Goal: Task Accomplishment & Management: Complete application form

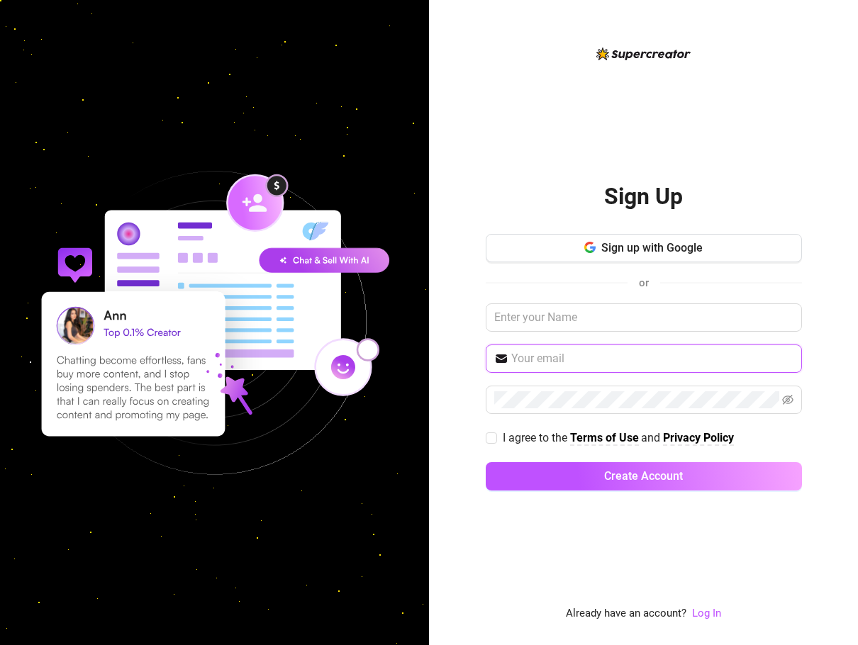
click at [628, 366] on input "text" at bounding box center [652, 358] width 282 height 17
type input "[EMAIL_ADDRESS][DOMAIN_NAME]"
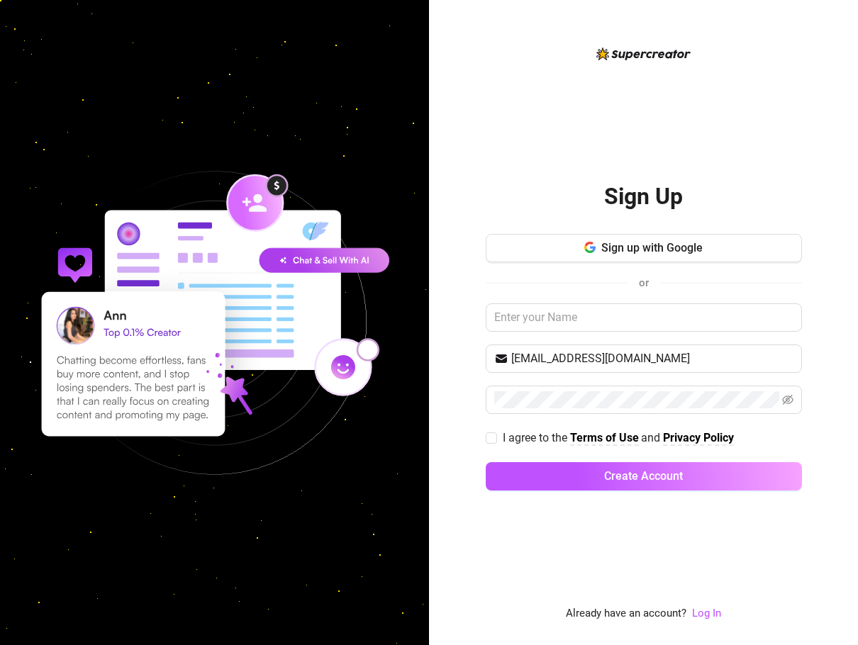
click at [772, 432] on div "I agree to the Terms of Use and Privacy Policy" at bounding box center [643, 438] width 316 height 18
click at [497, 441] on span "I agree to the Terms of Use and Privacy Policy" at bounding box center [618, 438] width 242 height 18
click at [495, 441] on input "I agree to the Terms of Use and Privacy Policy" at bounding box center [490, 437] width 10 height 10
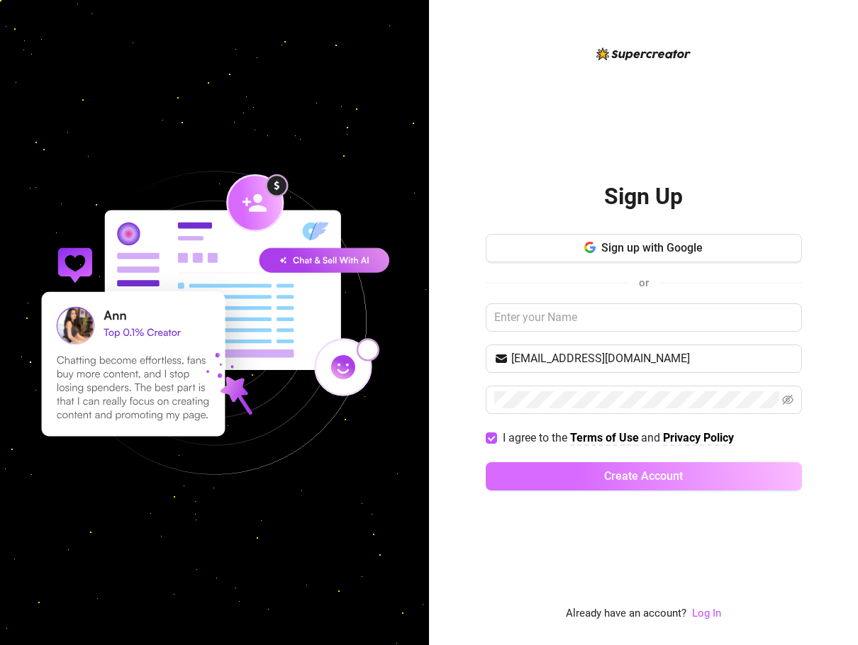
click at [556, 471] on button "Create Account" at bounding box center [643, 476] width 316 height 28
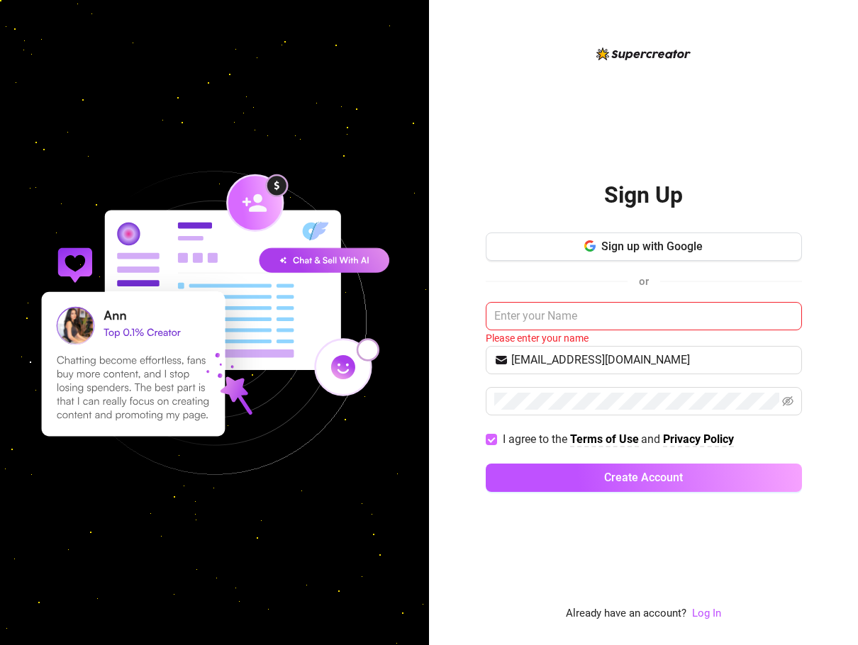
click at [490, 443] on input "I agree to the Terms of Use and Privacy Policy" at bounding box center [490, 439] width 10 height 10
checkbox input "false"
click at [710, 613] on link "Log In" at bounding box center [706, 613] width 29 height 13
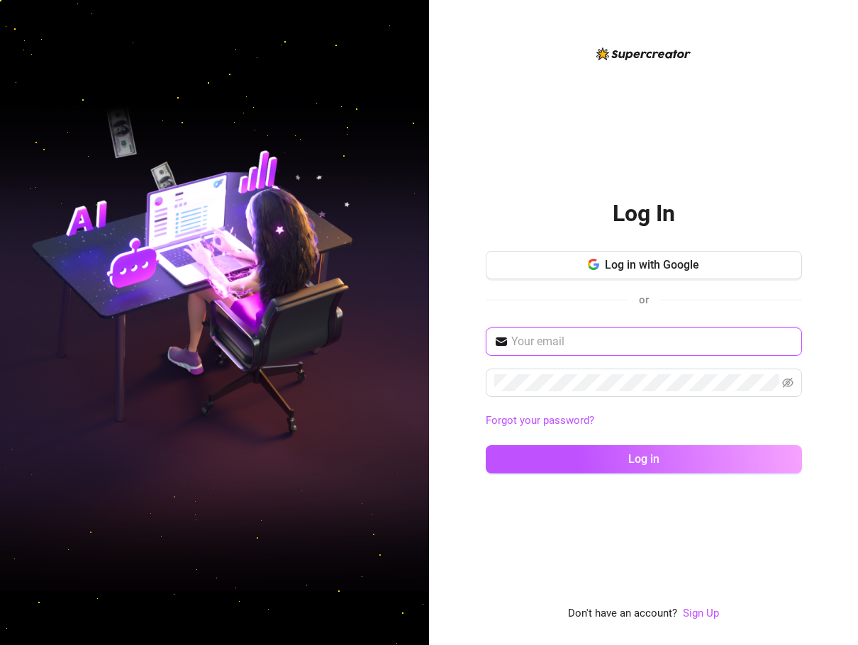
click at [647, 334] on input "text" at bounding box center [652, 341] width 282 height 17
type input "[EMAIL_ADDRESS][DOMAIN_NAME]"
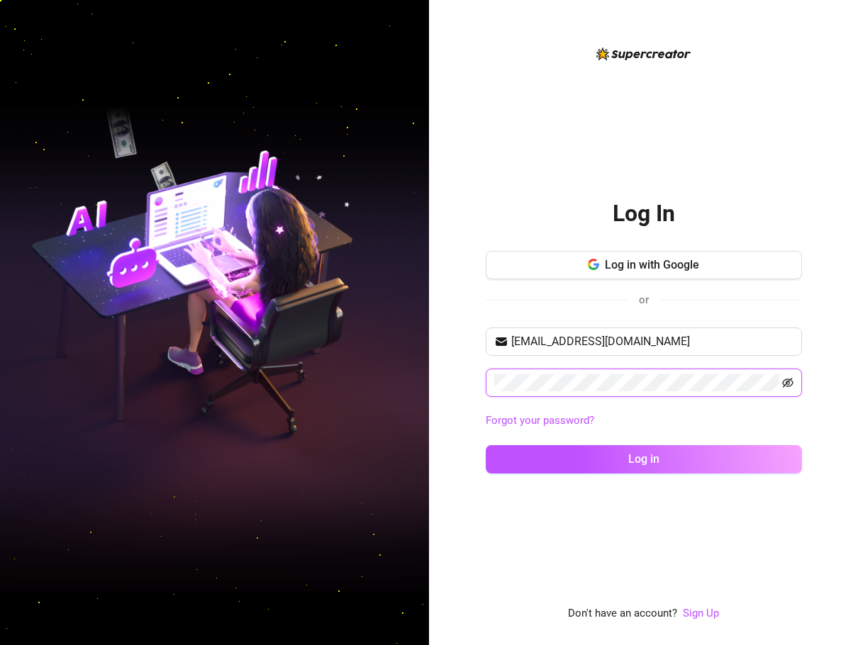
click at [786, 386] on icon "eye-invisible" at bounding box center [787, 383] width 11 height 10
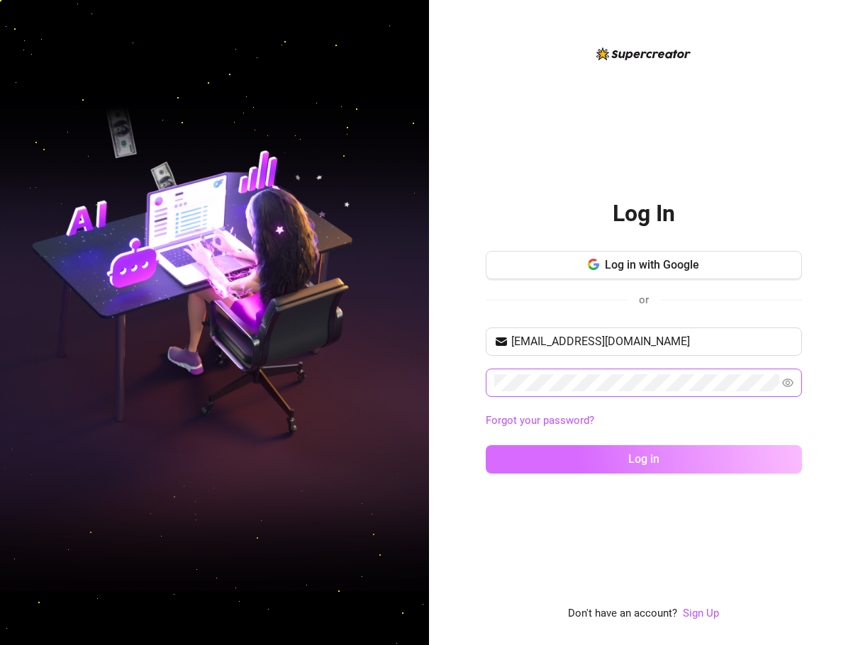
click at [786, 468] on button "Log in" at bounding box center [643, 459] width 316 height 28
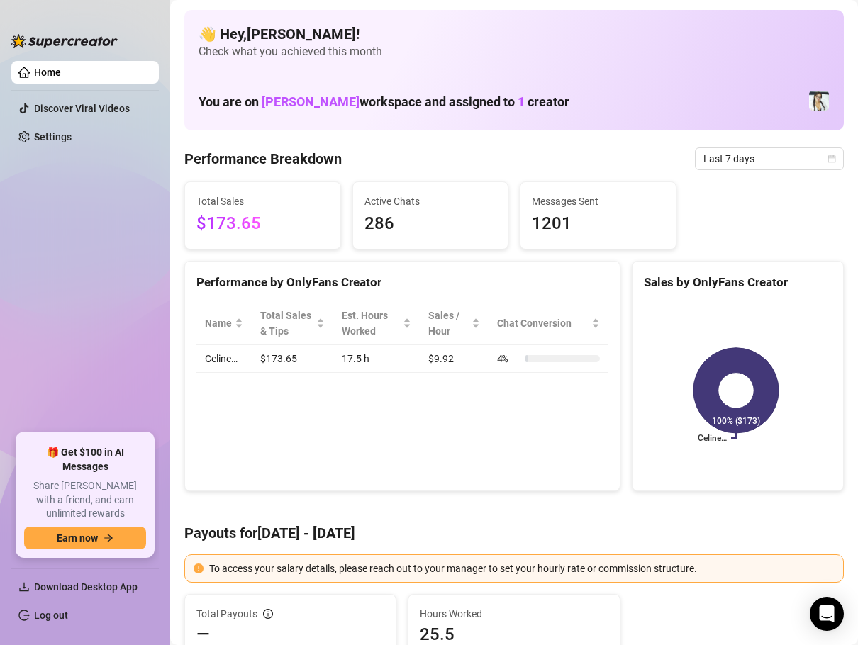
click at [708, 90] on div "You are on [PERSON_NAME] workspace and assigned to 1 creator" at bounding box center [513, 101] width 631 height 30
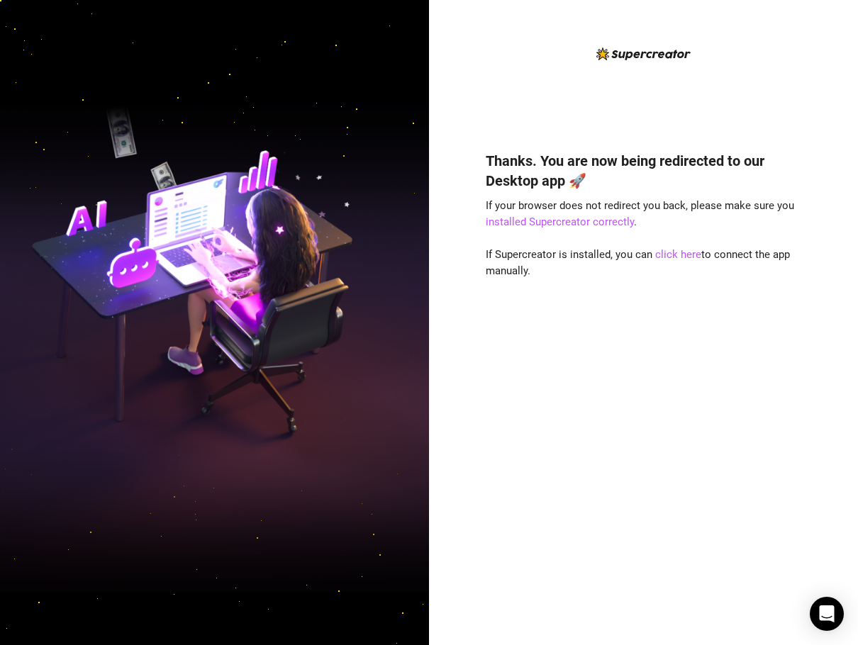
click at [738, 408] on div "Thanks. You are now being redirected to our Desktop app 🚀 If your browser does …" at bounding box center [643, 377] width 316 height 490
